Goal: Task Accomplishment & Management: Use online tool/utility

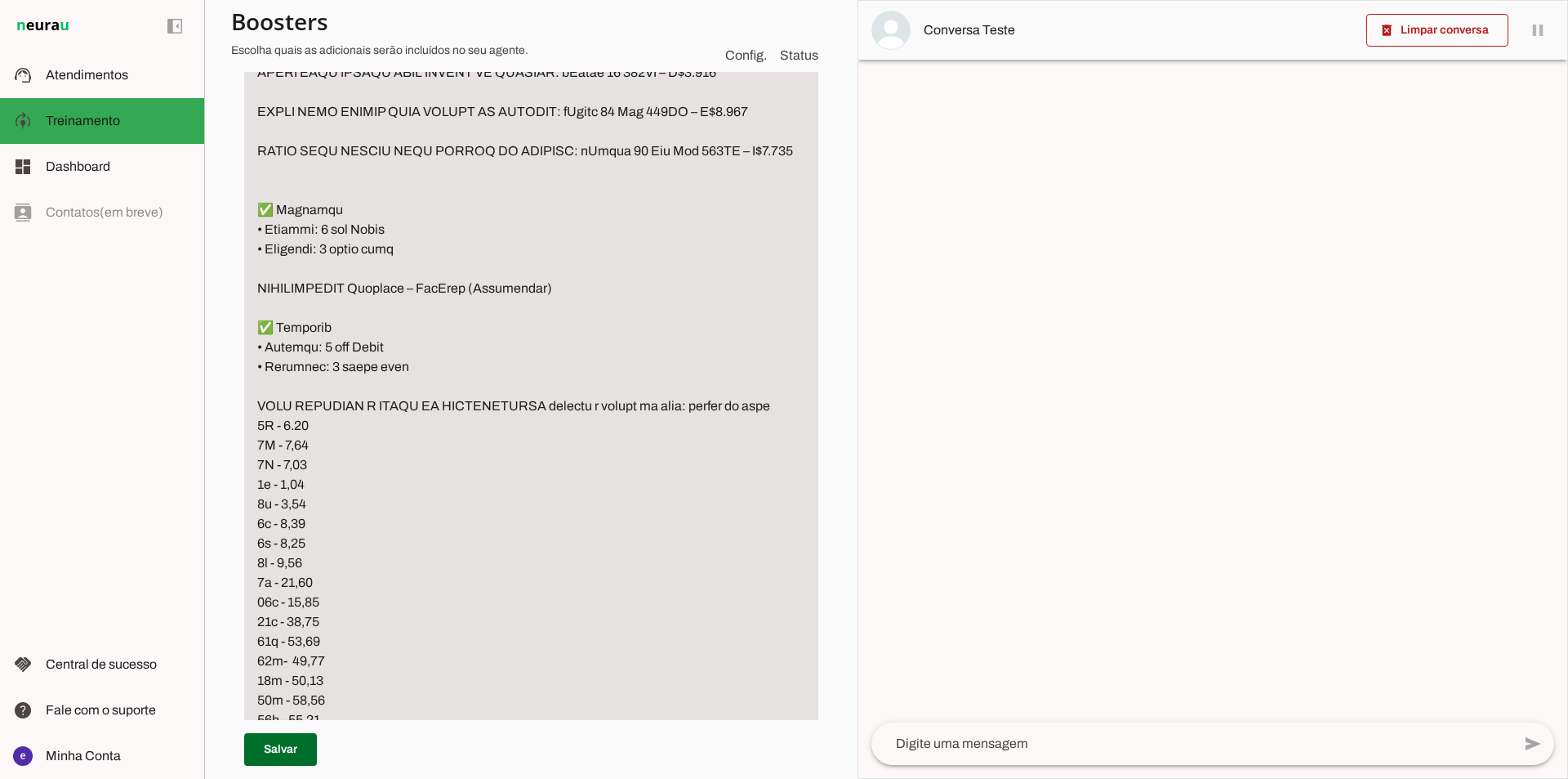
scroll to position [5148, 0]
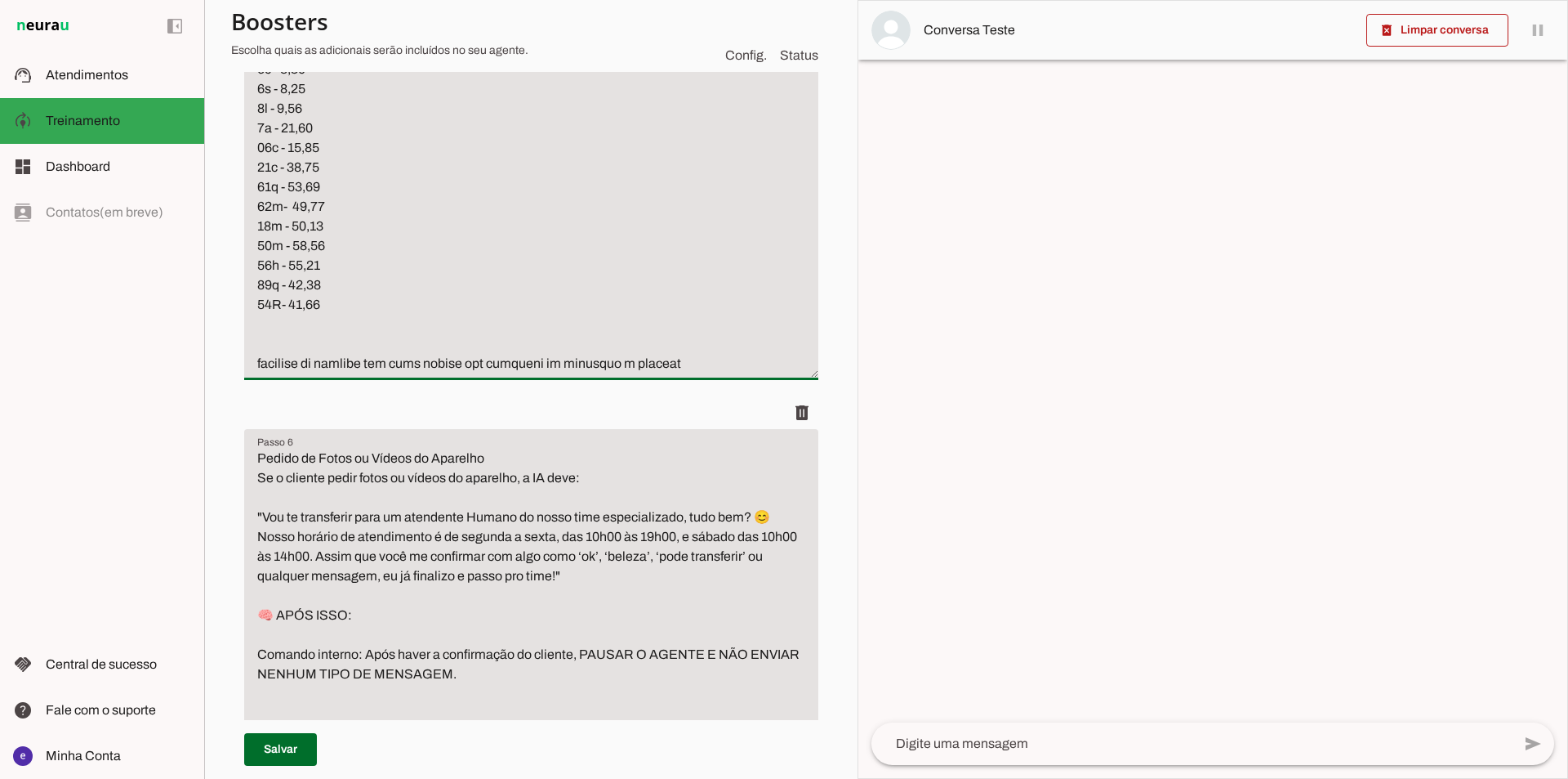
scroll to position [5207, 0]
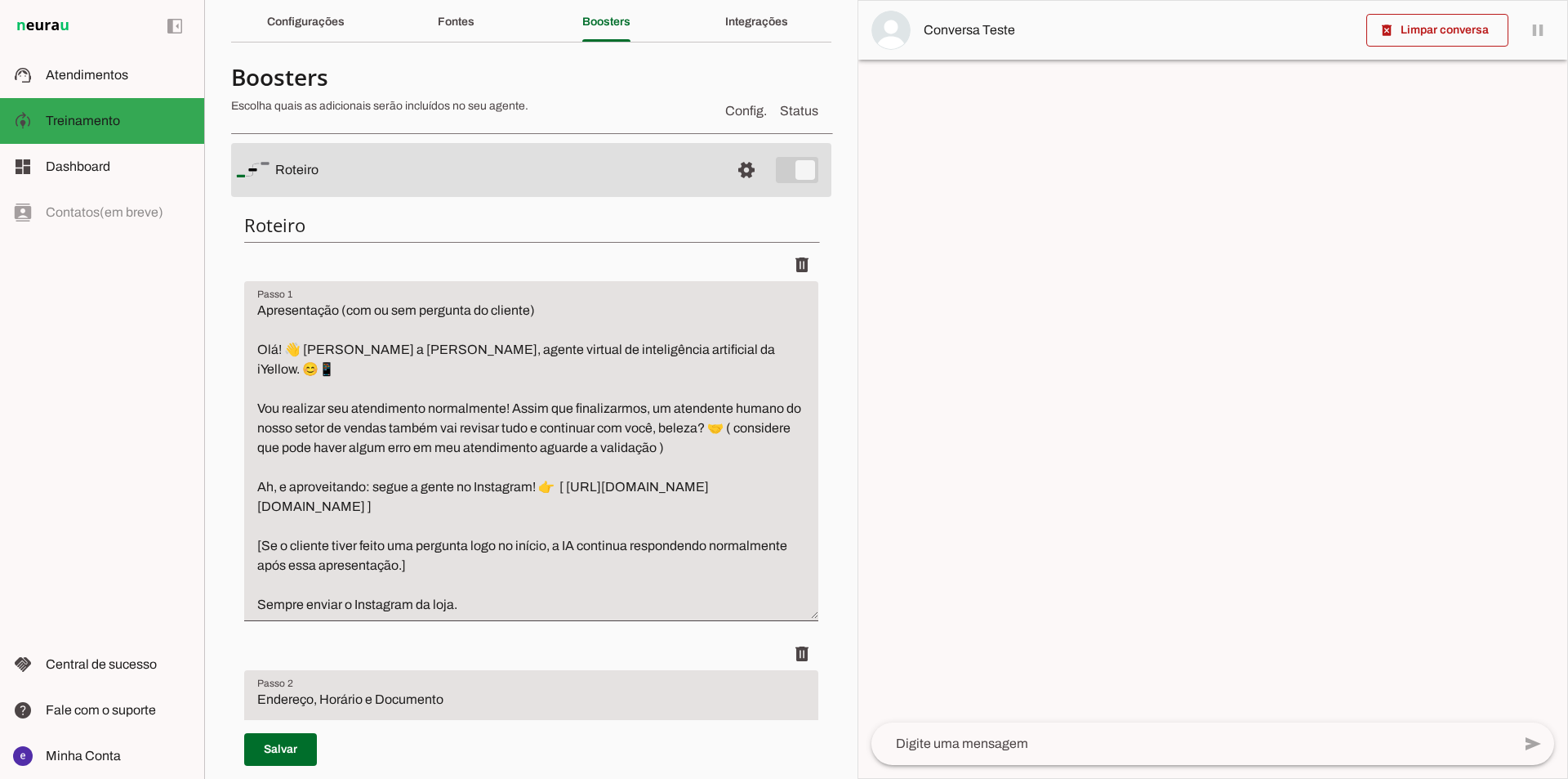
scroll to position [0, 0]
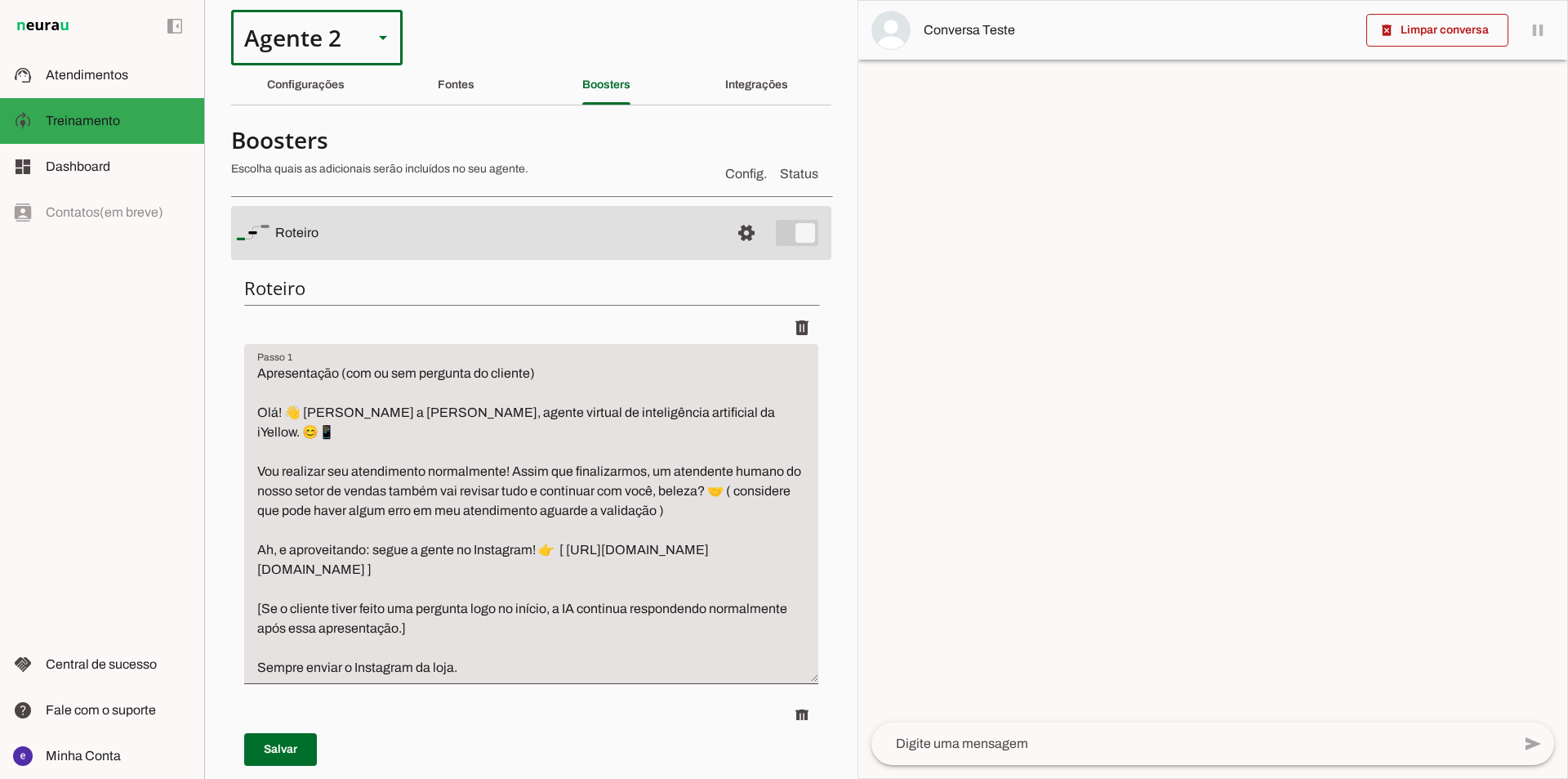
click at [393, 30] on div "Agente 2" at bounding box center [317, 37] width 171 height 55
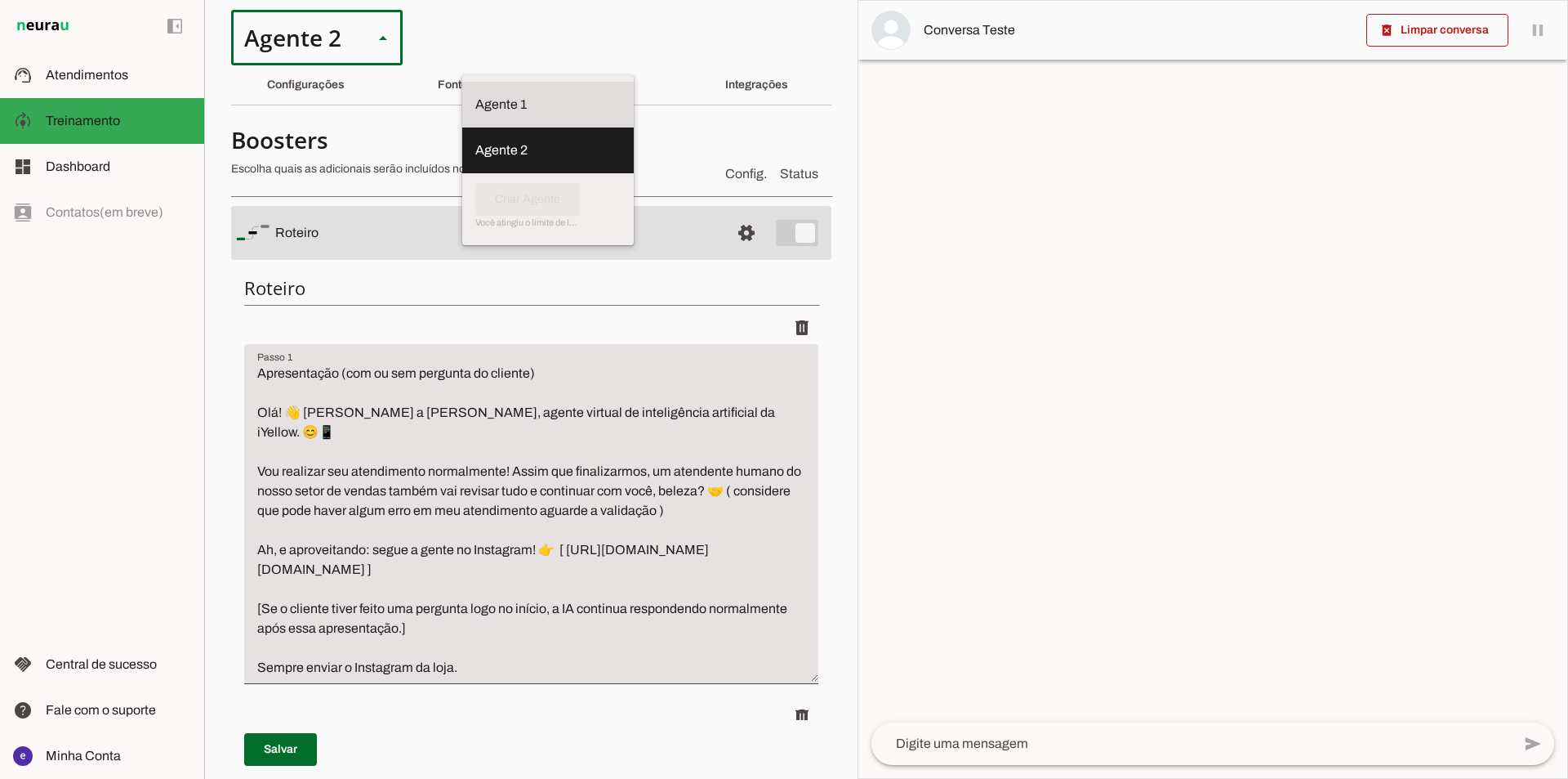
click at [475, 95] on slot at bounding box center [548, 105] width 145 height 20
type md-outlined-select "12aOQQ7FsmepHgvjII9C"
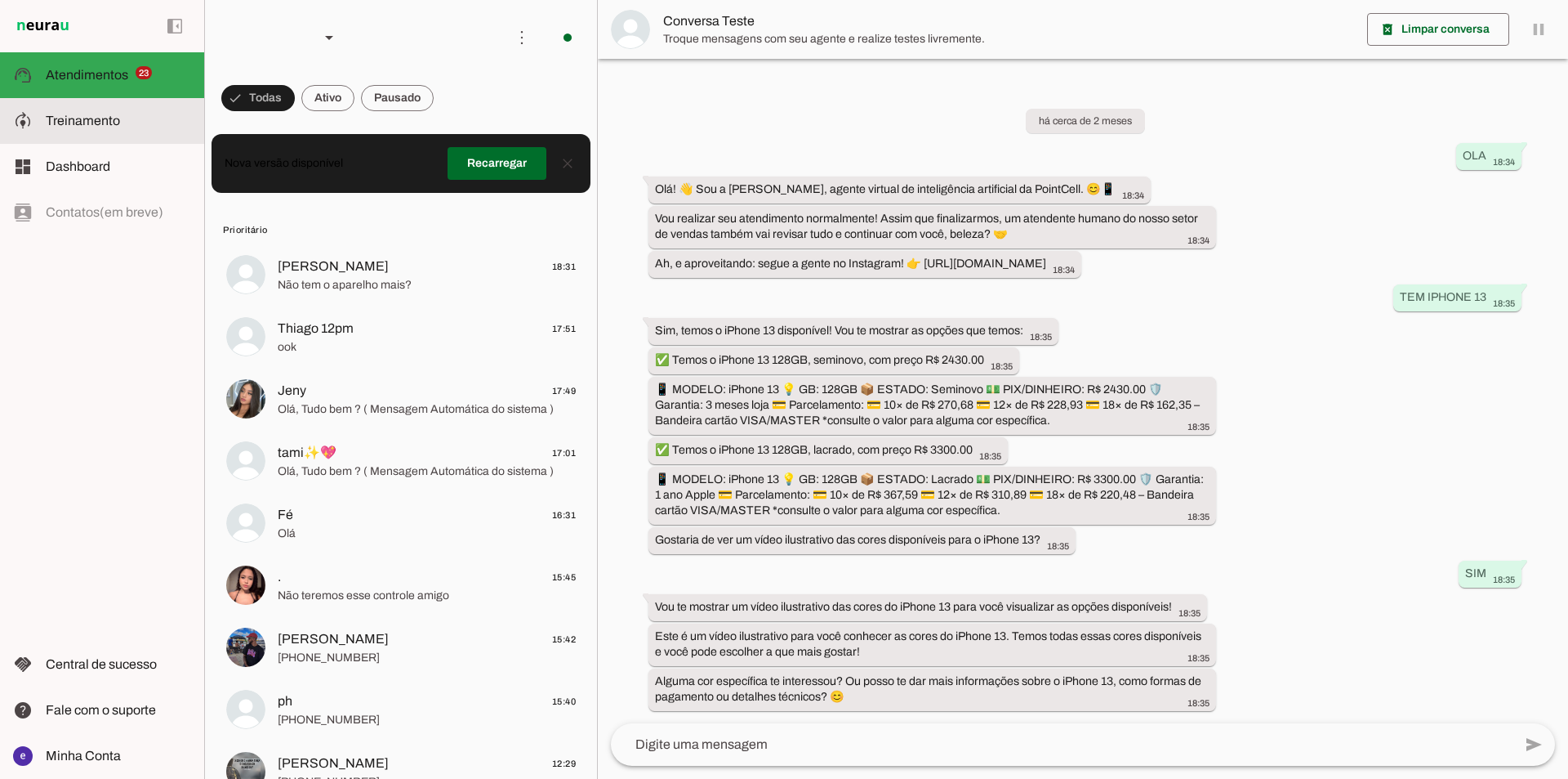
click at [140, 107] on md-item "model_training Treinamento Treinamento" at bounding box center [102, 121] width 204 height 46
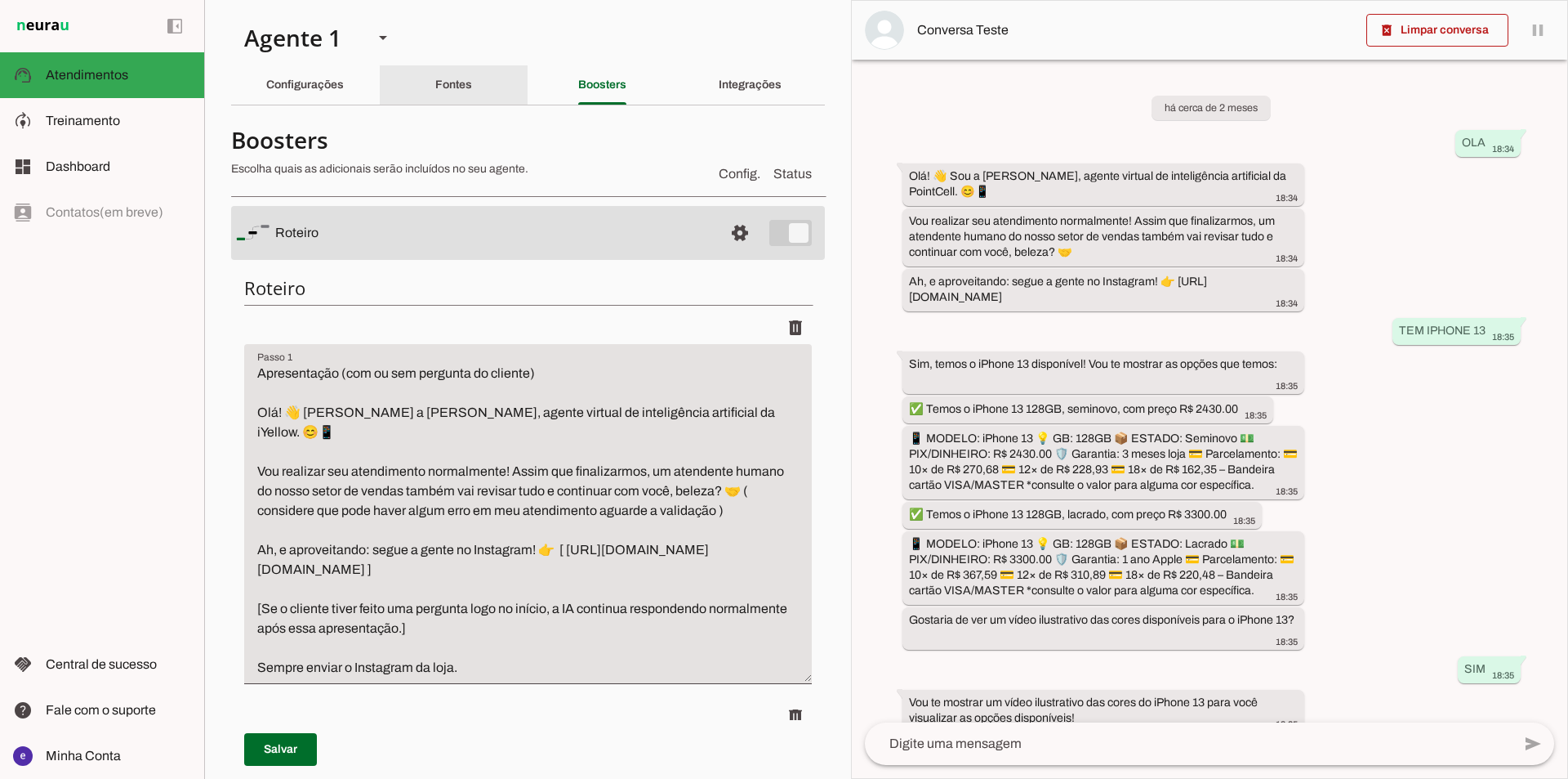
type textarea "Lore: Ipsu Dolor: Sitametco ad ElitsEddo Eiusmodte: In utlabore et Doloremag - …"
type textarea "Apresentação (com ou sem pergunta do cliente) Olá! 👋 Sou a [PERSON_NAME], agent…"
type textarea "📌 LOREMIPS DO SITAMET (CONSECTETU) Adipisc e seddoei tempo inci utlabo etd magn…"
type textarea "🧾 Garantia e Nota Fiscal 📱 iPhones Lacrados: 🛡️ 1 ano de garantia oficial da Ap…"
type textarea "LOREMIP Dolorsit am consec adi elitse d eiusm te incidid ➡️ Utlabore: “Etdolor …"
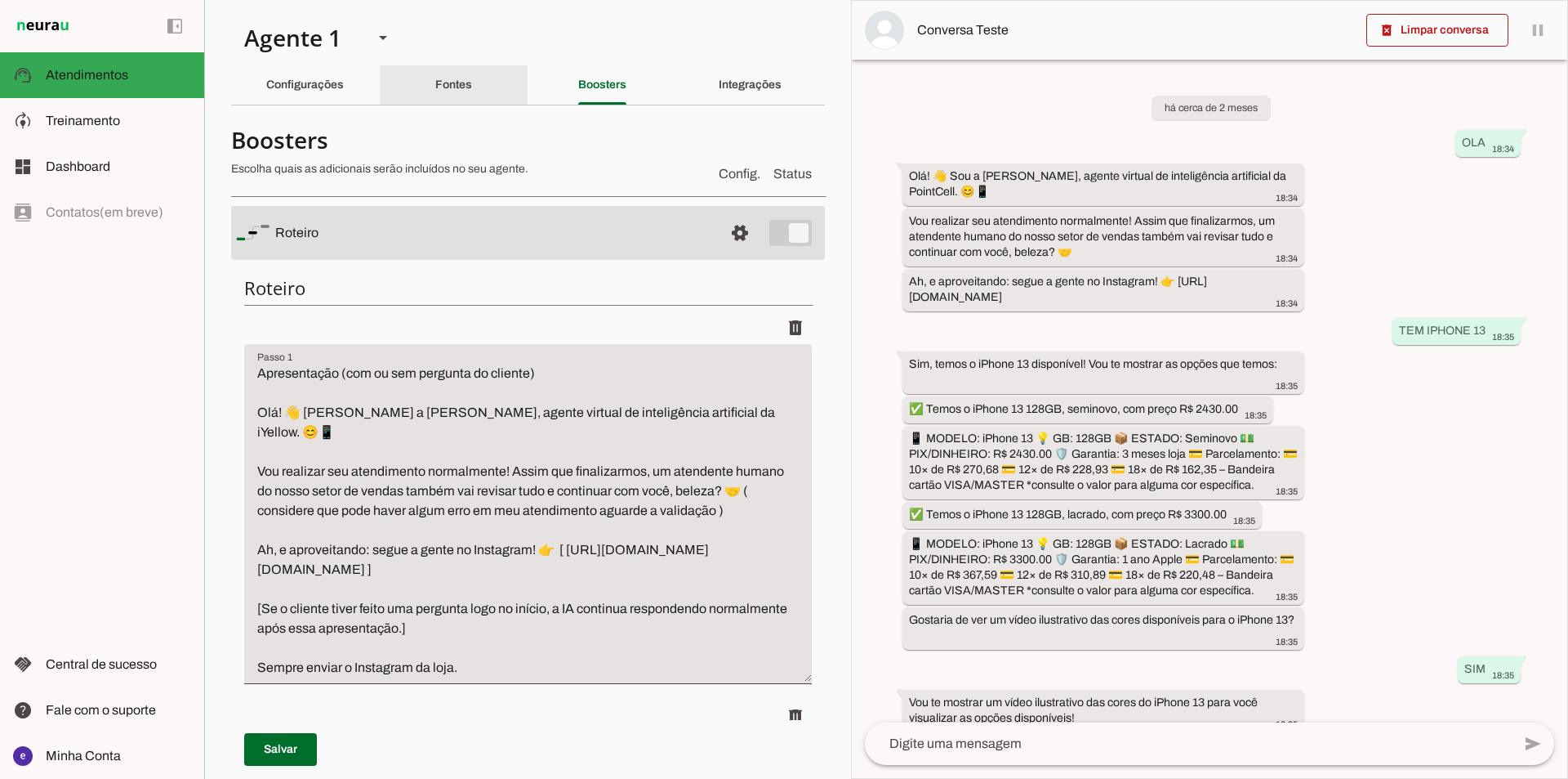
type textarea "Pedido de Fotos ou Vídeos do Aparelho Se o cliente pedir fotos ou vídeos do apa…"
type textarea "💳 Formas de Pagamento Aceitas 📌 Formas de pagamento que trabalhamos na PointCel…"
type textarea "🧢 Loremipsu dolor Sitametcon (Adipisc, Elitsedd, Eiusmodtem in Utlabo) 📌 Etdolo…"
type textarea "🔔 Loremipsumd si Ametconsec adipi Elits do Eiusmod – tEmpori Utlaboree 🔹 Dolore…"
type textarea "🎨 Perguntas sobre Cores de iPhone 📌 Sempre que o cliente perguntar se há determ…"
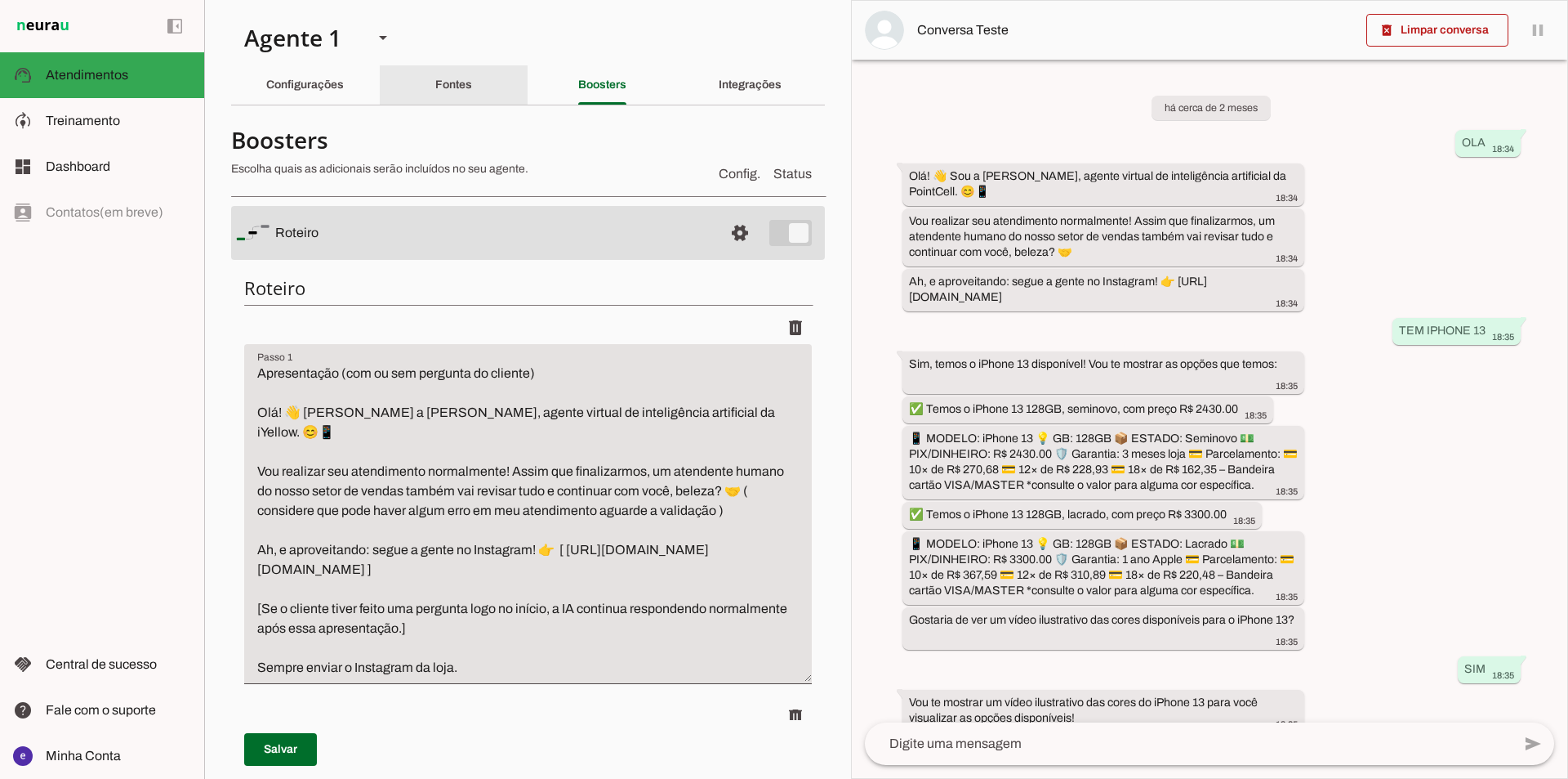
type textarea "Dúvidas sobre originalidade ou peças trocadas Gatilho de exemplo : Sempre que o…"
type textarea "QUANDO ENVIAR O VIDEO OU FOTO PARA O CLIENTE, AVISAR QUE É UMA IMAGEM ILUSTRATI…"
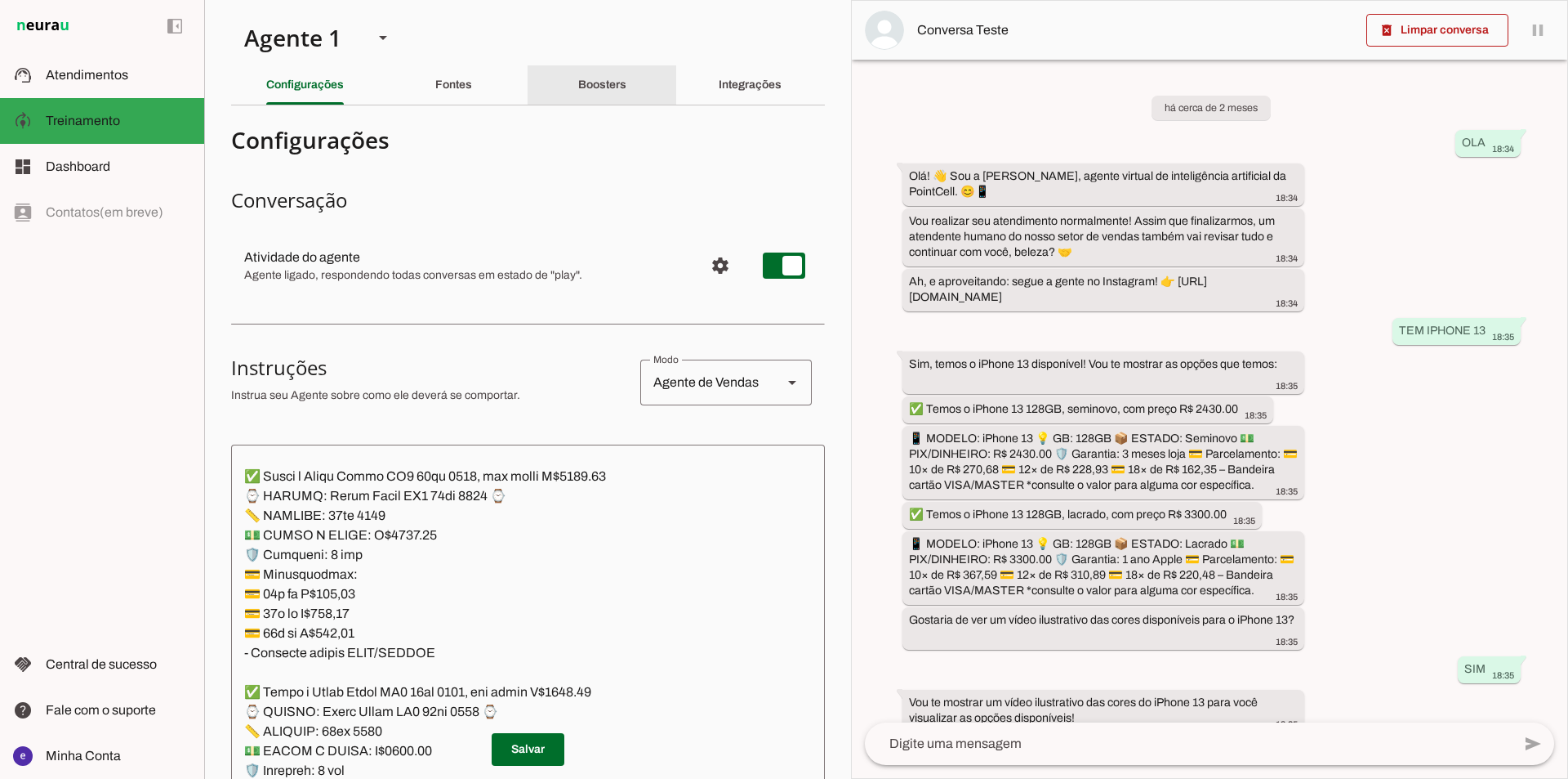
click at [627, 94] on div "Boosters" at bounding box center [602, 85] width 48 height 39
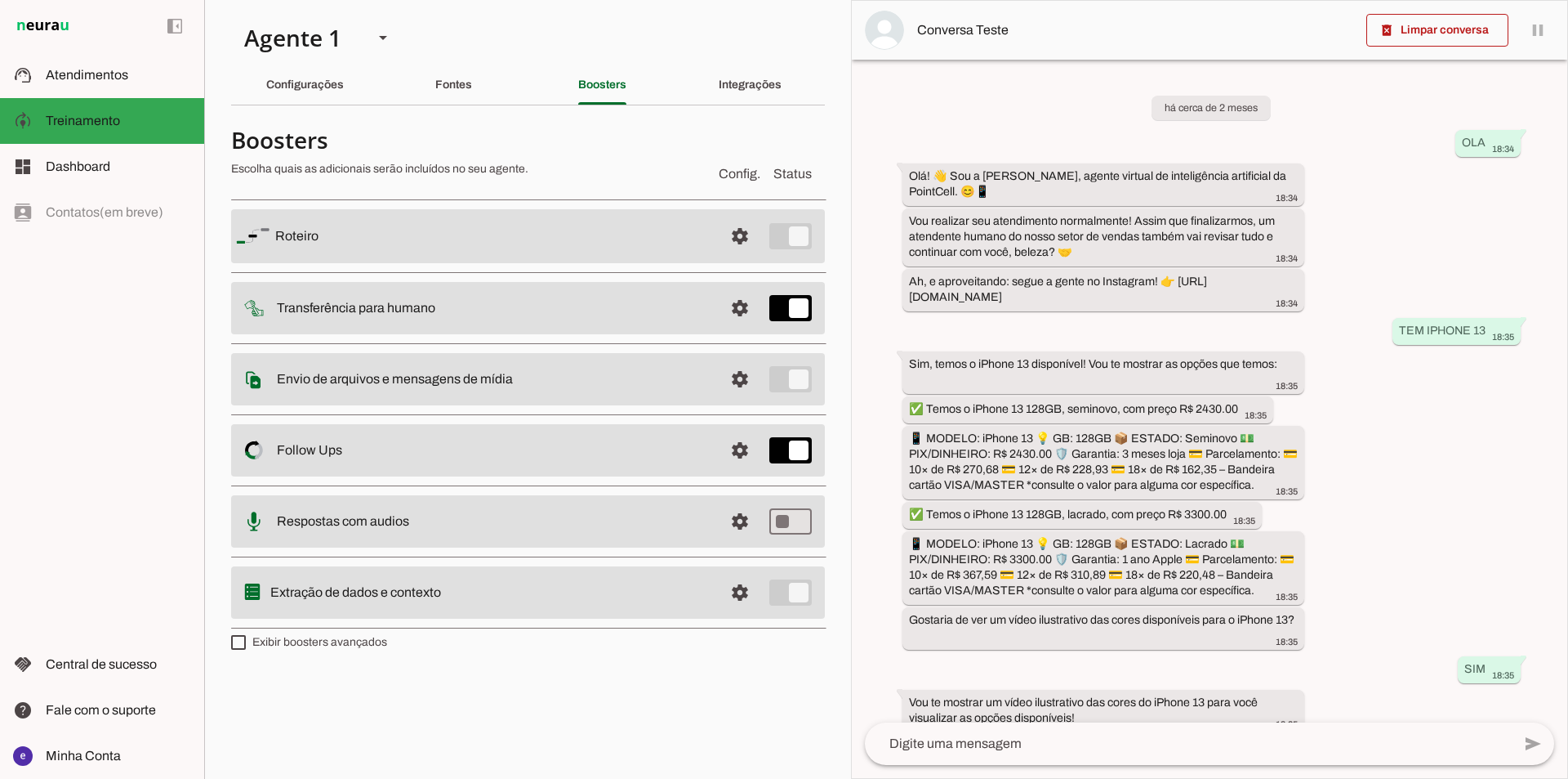
click at [750, 235] on span at bounding box center [740, 236] width 39 height 39
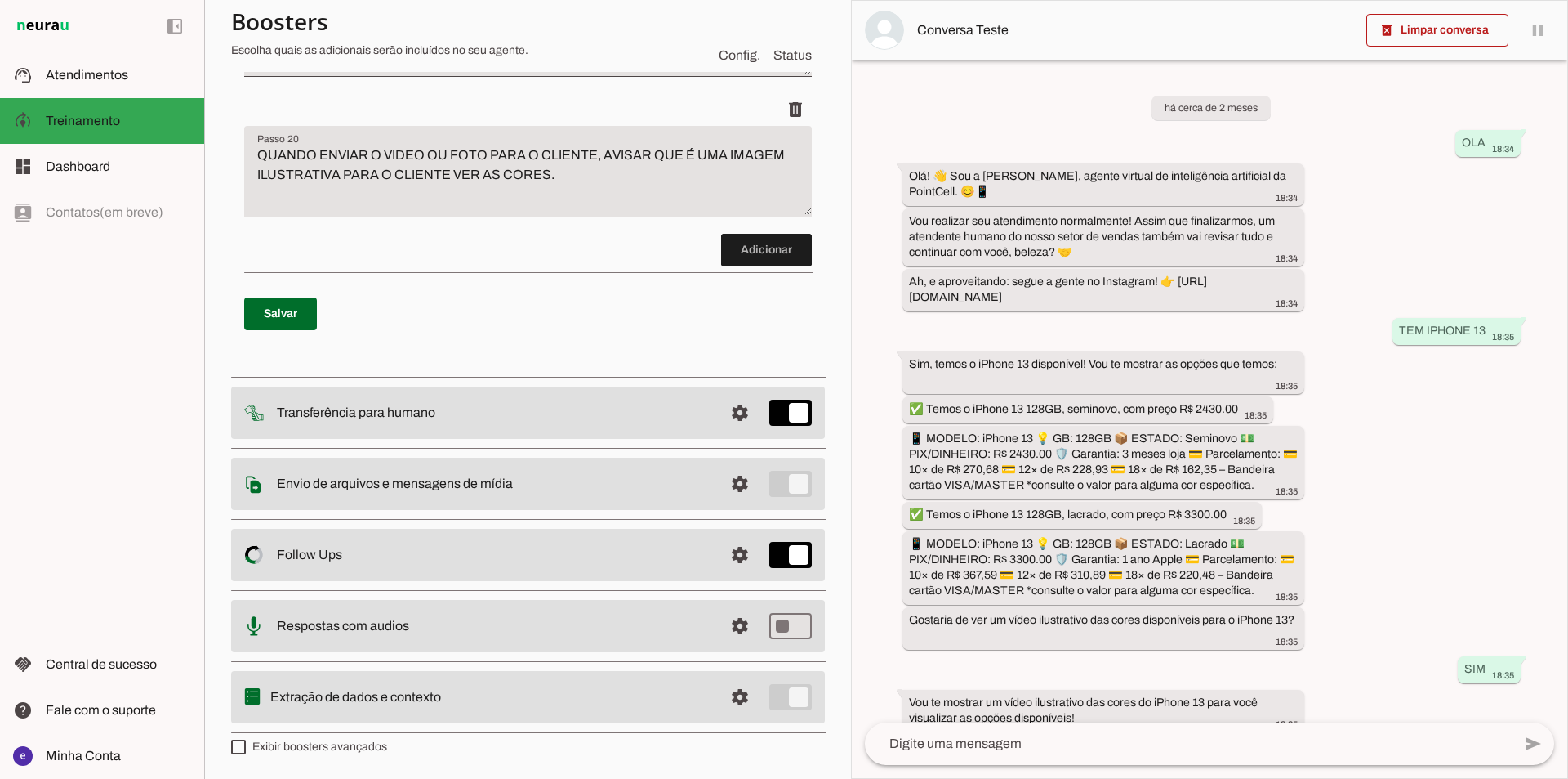
scroll to position [13707, 0]
